Goal: Transaction & Acquisition: Book appointment/travel/reservation

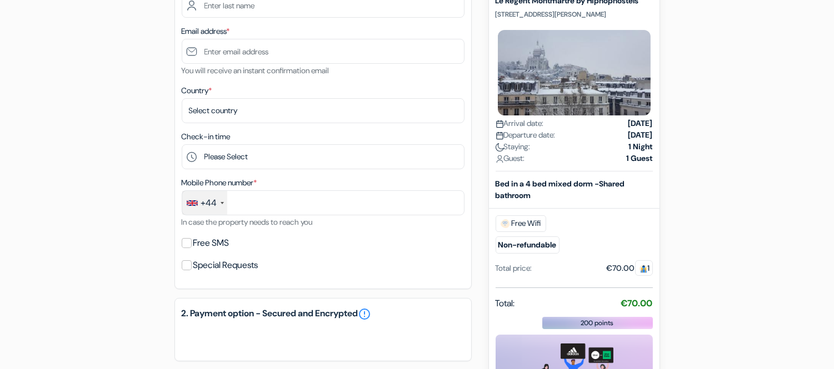
scroll to position [247, 0]
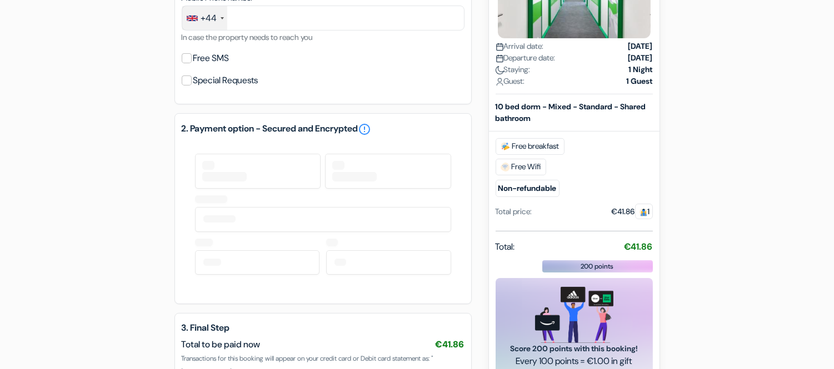
scroll to position [560, 0]
